Goal: Information Seeking & Learning: Understand process/instructions

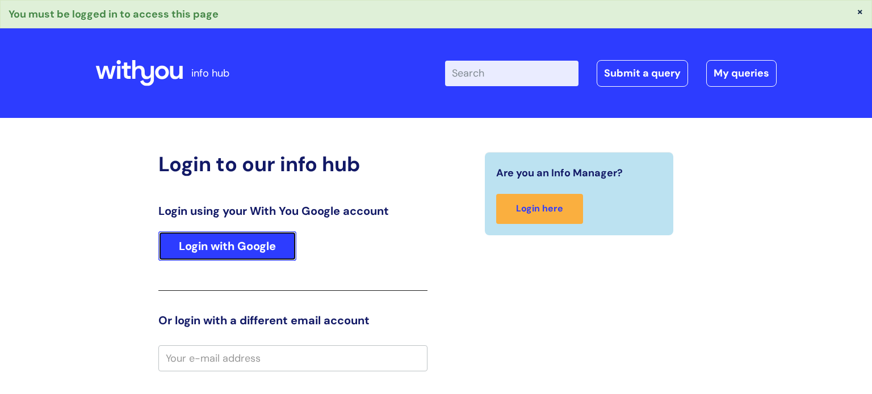
click at [290, 243] on link "Login with Google" at bounding box center [227, 247] width 138 height 30
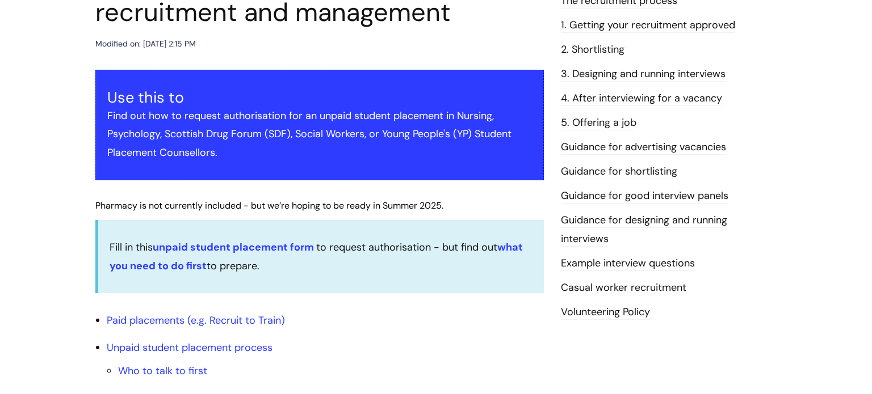
scroll to position [177, 0]
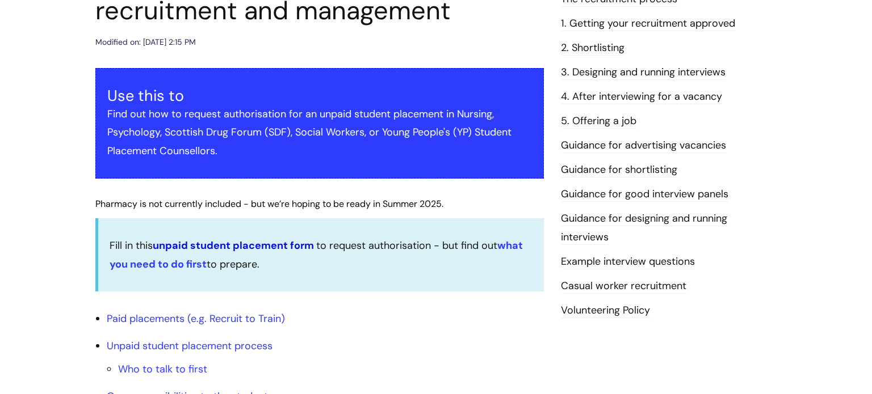
click at [241, 245] on link "unpaid student placement form" at bounding box center [233, 246] width 161 height 14
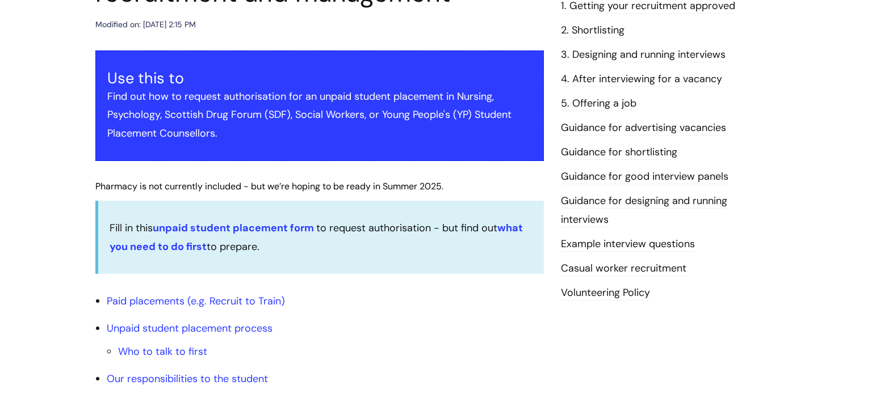
scroll to position [195, 0]
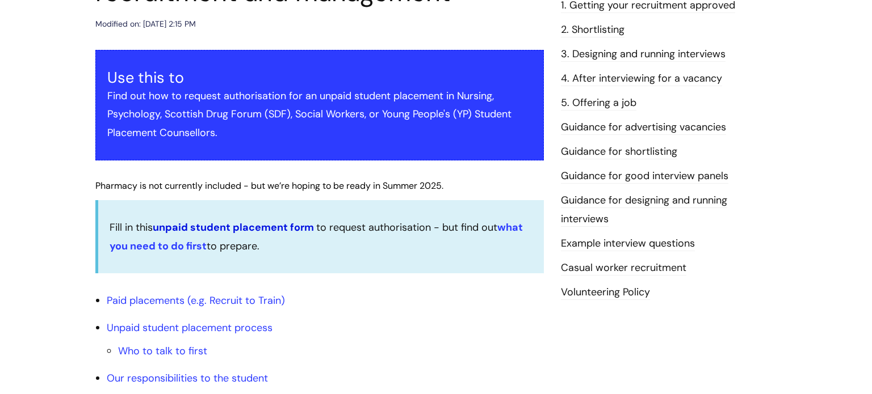
click at [261, 224] on link "unpaid student placement form" at bounding box center [233, 228] width 161 height 14
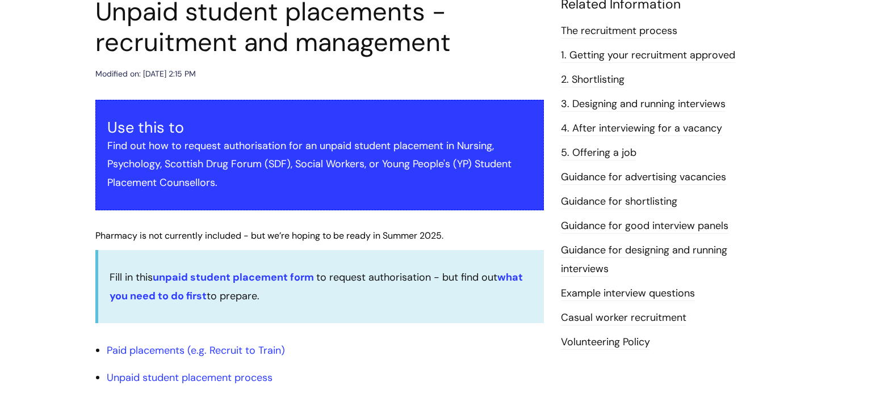
scroll to position [145, 0]
click at [517, 275] on strong "what you need to do first" at bounding box center [316, 287] width 413 height 32
